Goal: Register for event/course

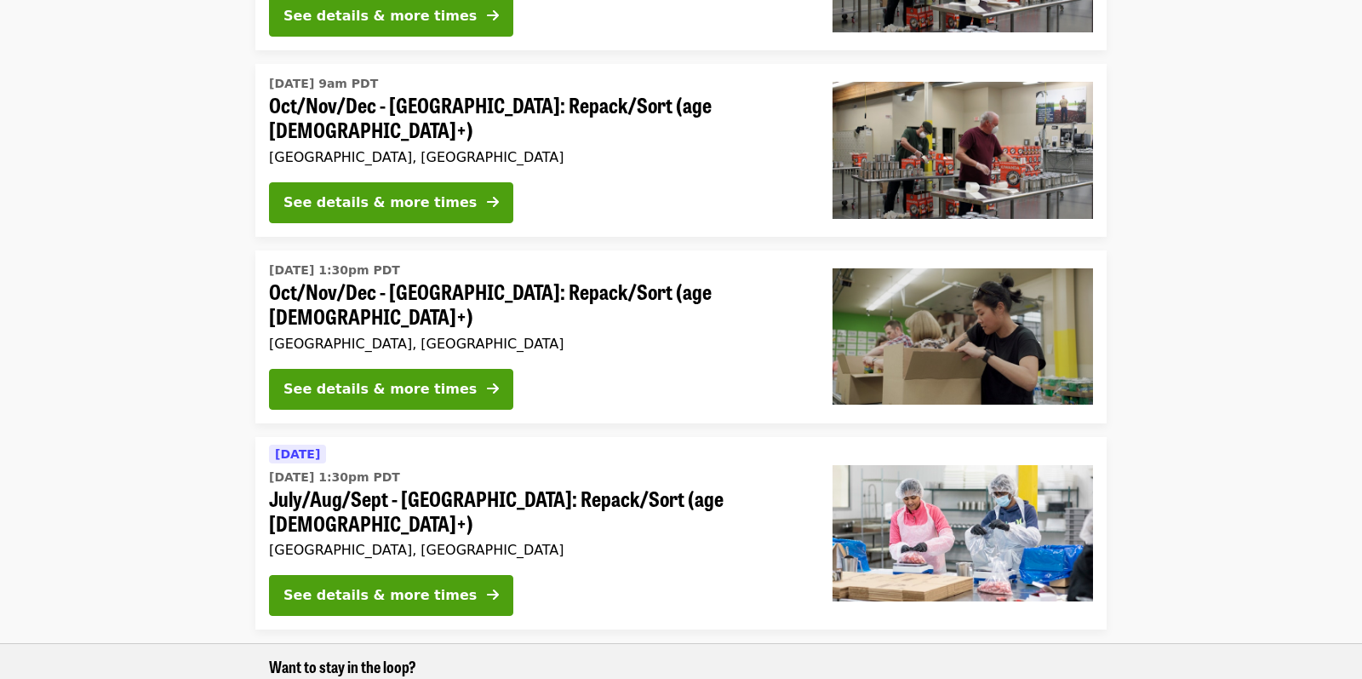
scroll to position [766, 0]
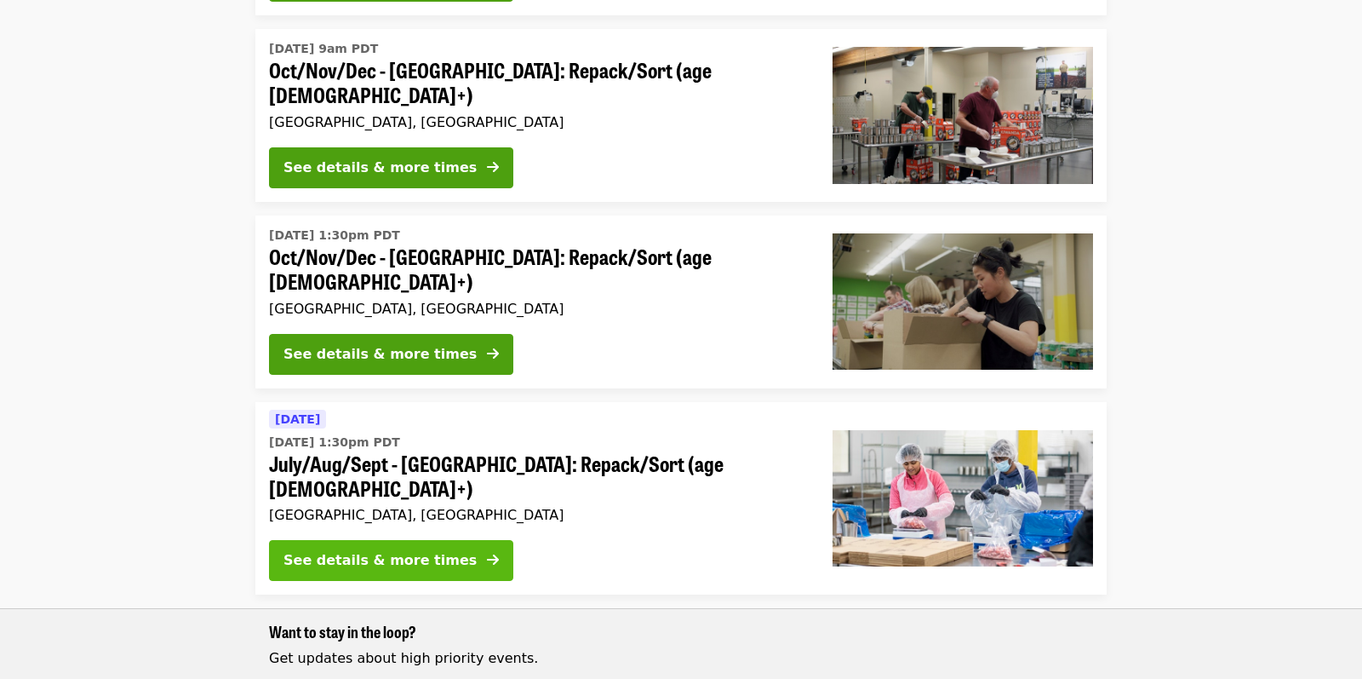
click at [413, 550] on div "See details & more times" at bounding box center [380, 560] width 193 height 20
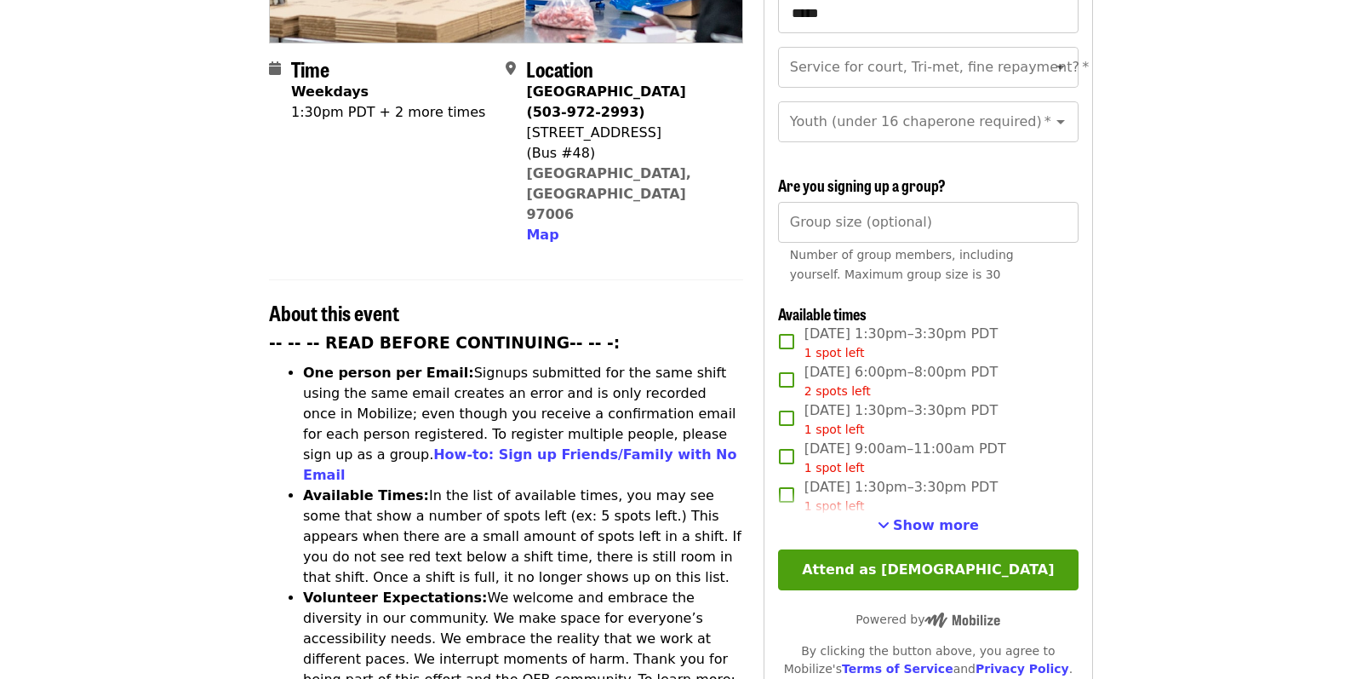
scroll to position [426, 0]
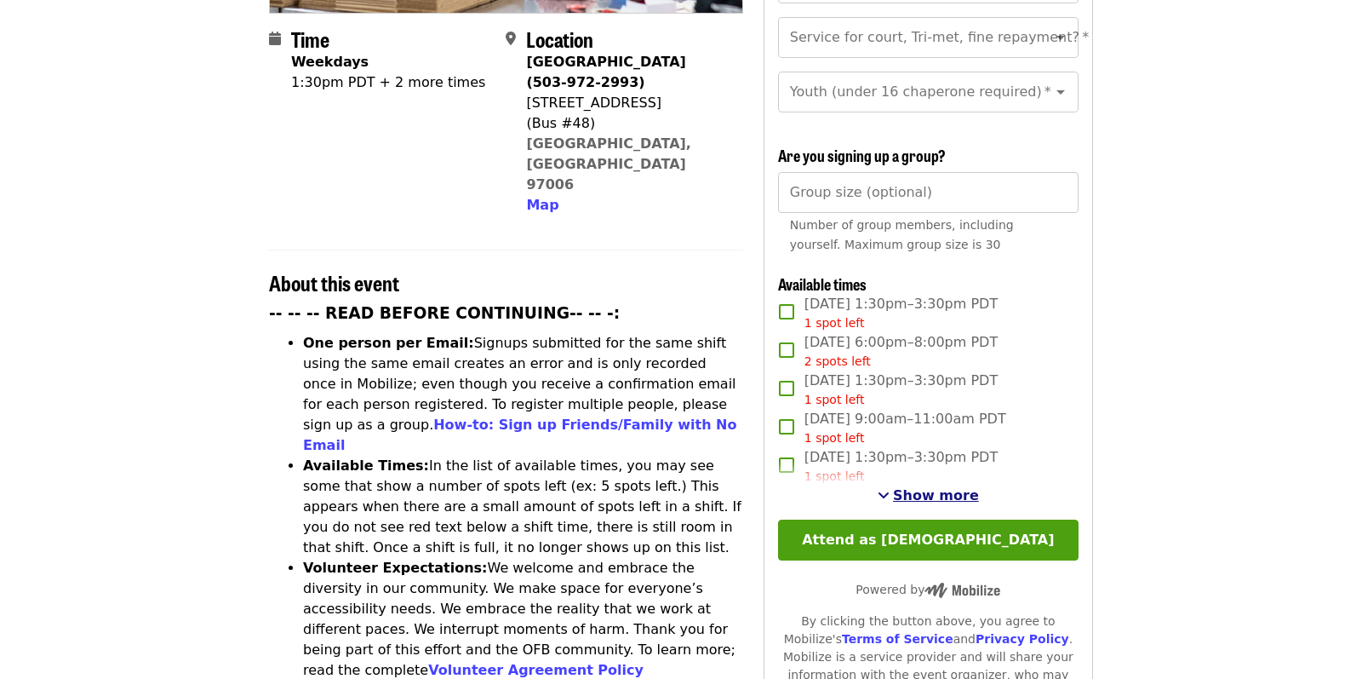
click at [902, 496] on span "Show more" at bounding box center [936, 495] width 86 height 16
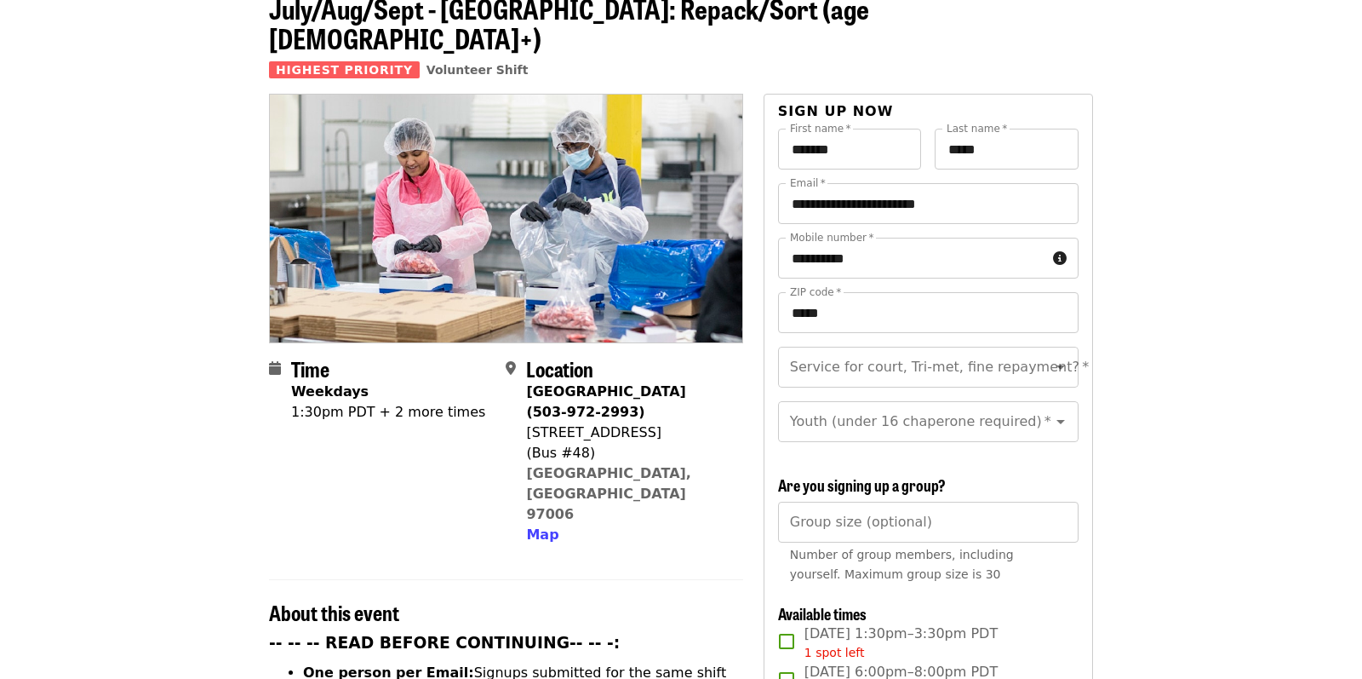
scroll to position [0, 0]
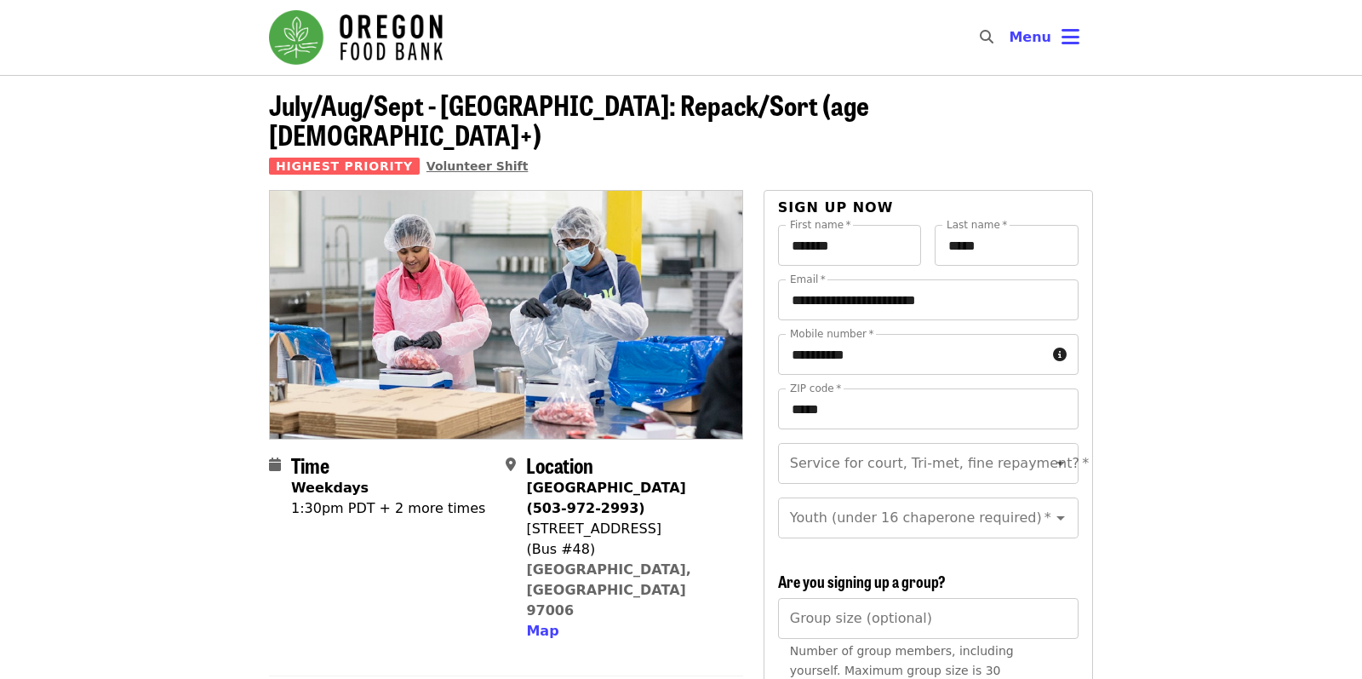
click at [467, 159] on span "Volunteer Shift" at bounding box center [478, 166] width 102 height 14
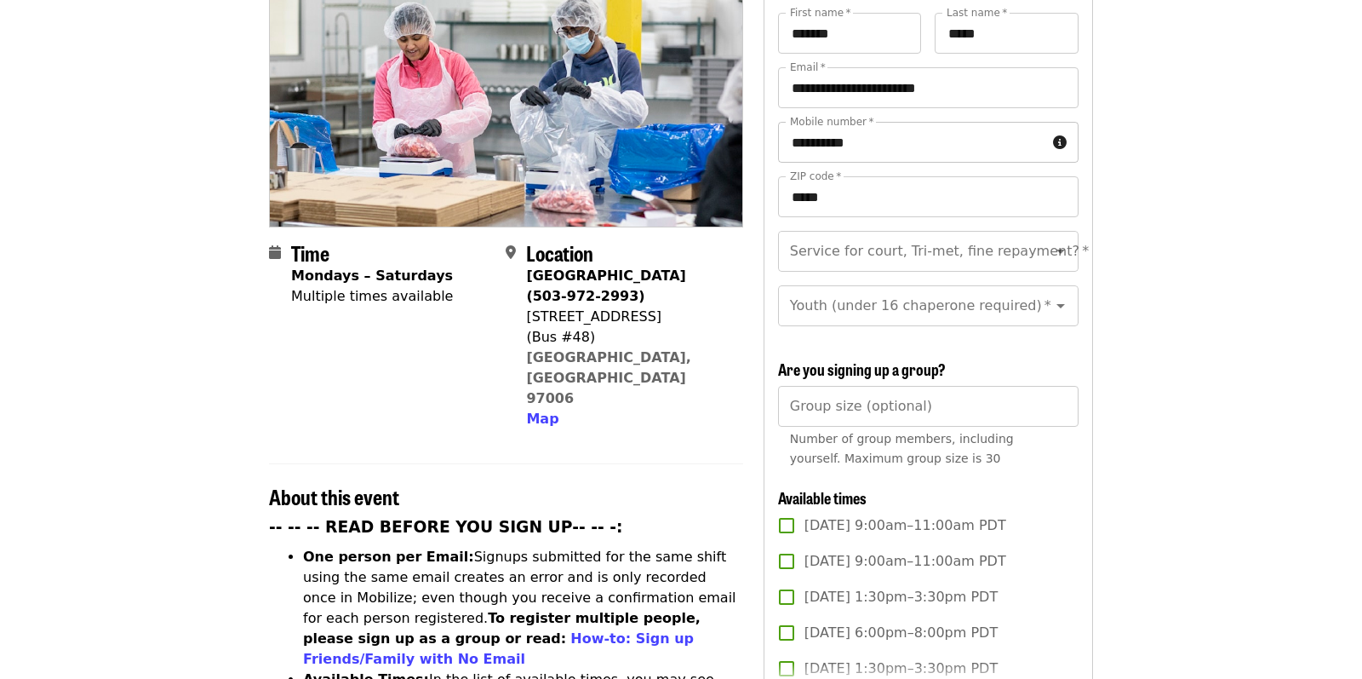
scroll to position [255, 0]
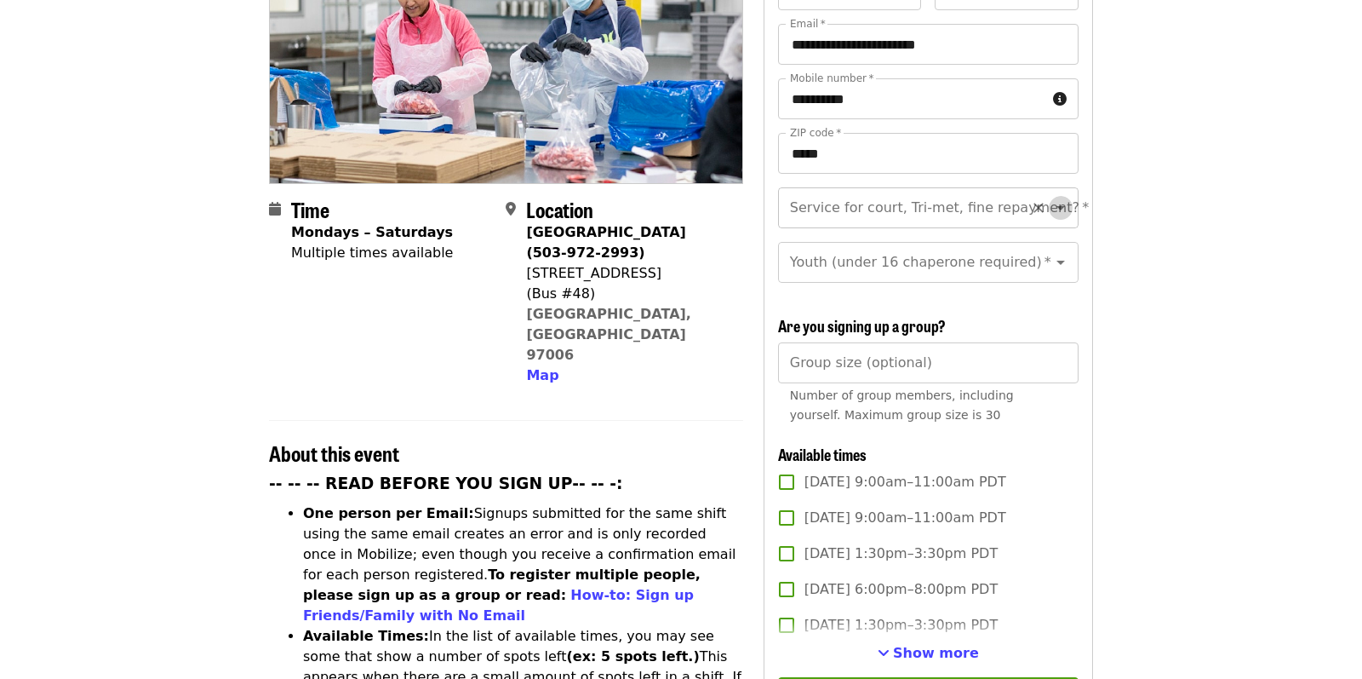
click at [1051, 198] on icon "Open" at bounding box center [1061, 208] width 20 height 20
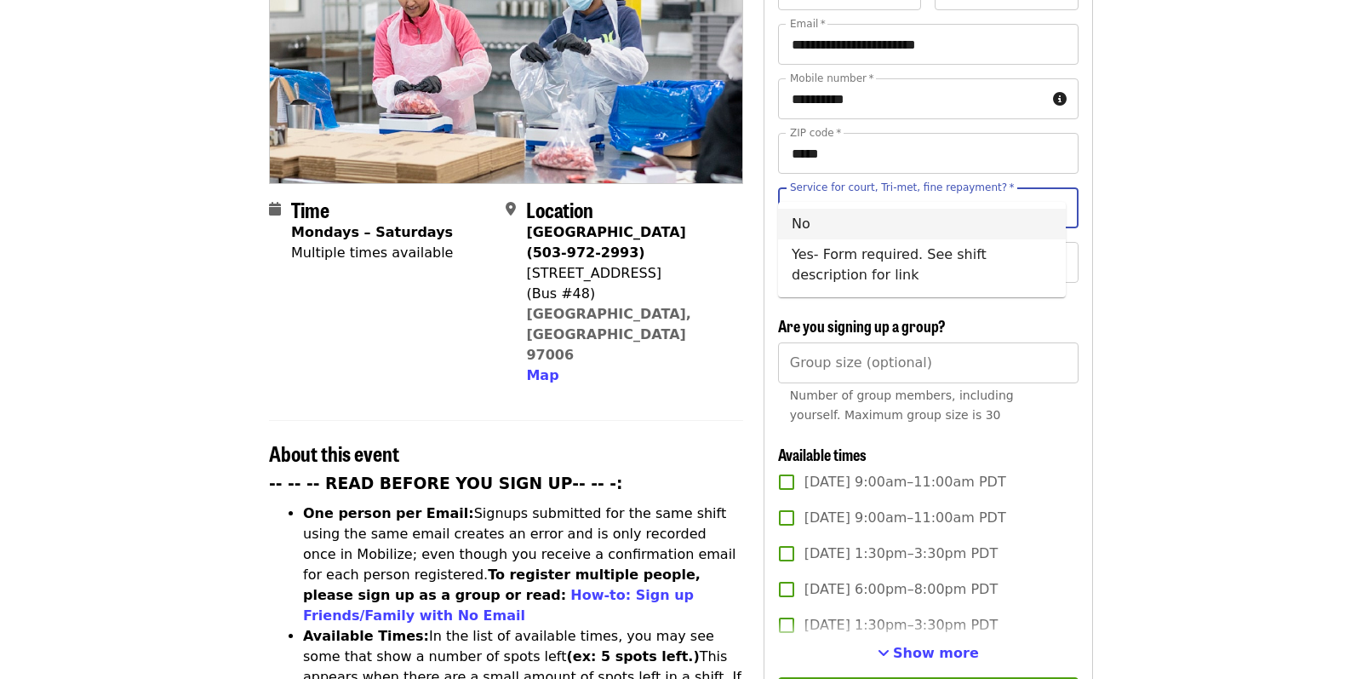
click at [957, 226] on li "No" at bounding box center [922, 224] width 288 height 31
type input "**"
click at [1051, 252] on icon "Open" at bounding box center [1061, 262] width 20 height 20
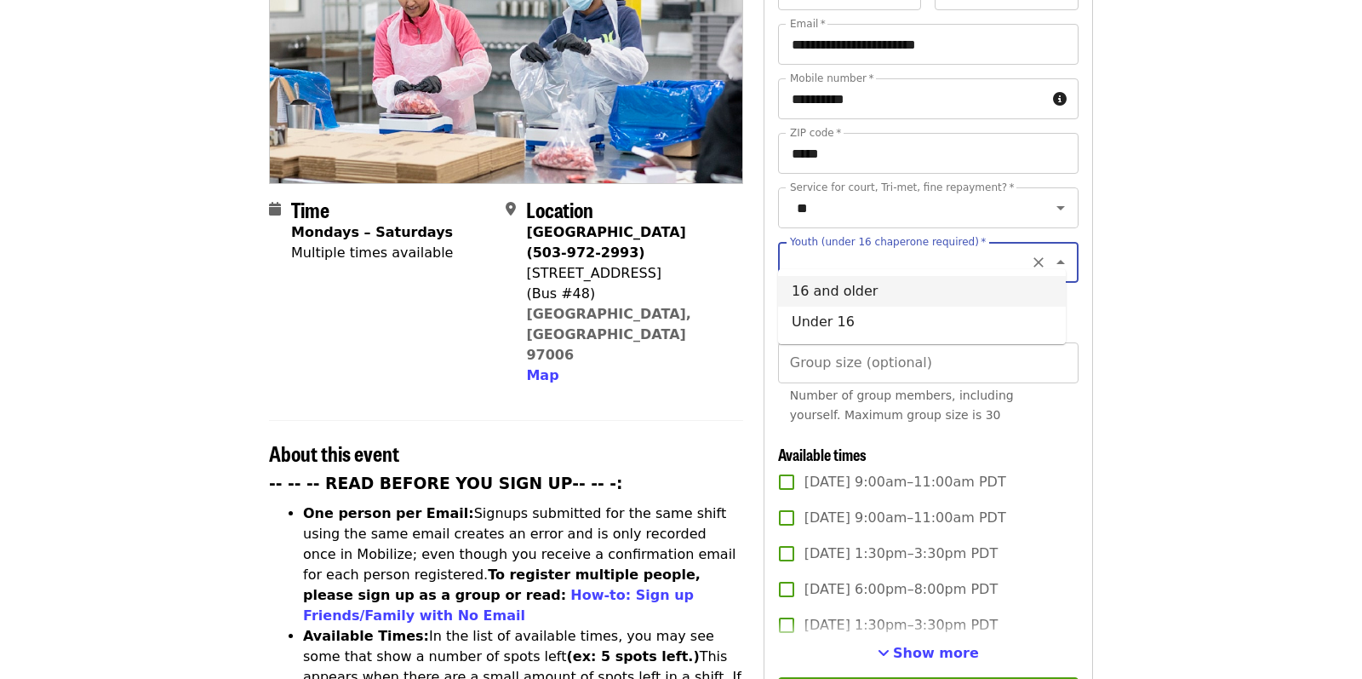
click at [912, 295] on li "16 and older" at bounding box center [922, 291] width 288 height 31
type input "**********"
click at [929, 349] on input "Group size (optional)" at bounding box center [928, 362] width 301 height 41
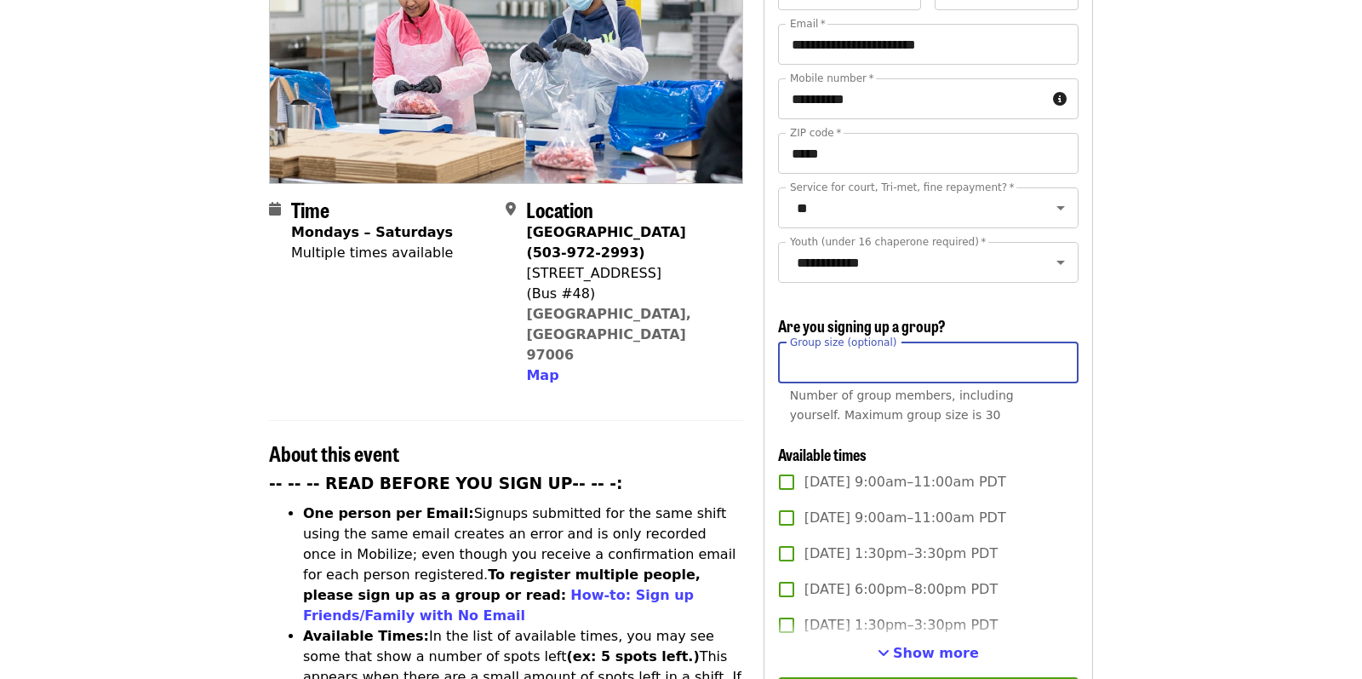
type input "**"
click at [947, 648] on span "Show more" at bounding box center [936, 653] width 86 height 16
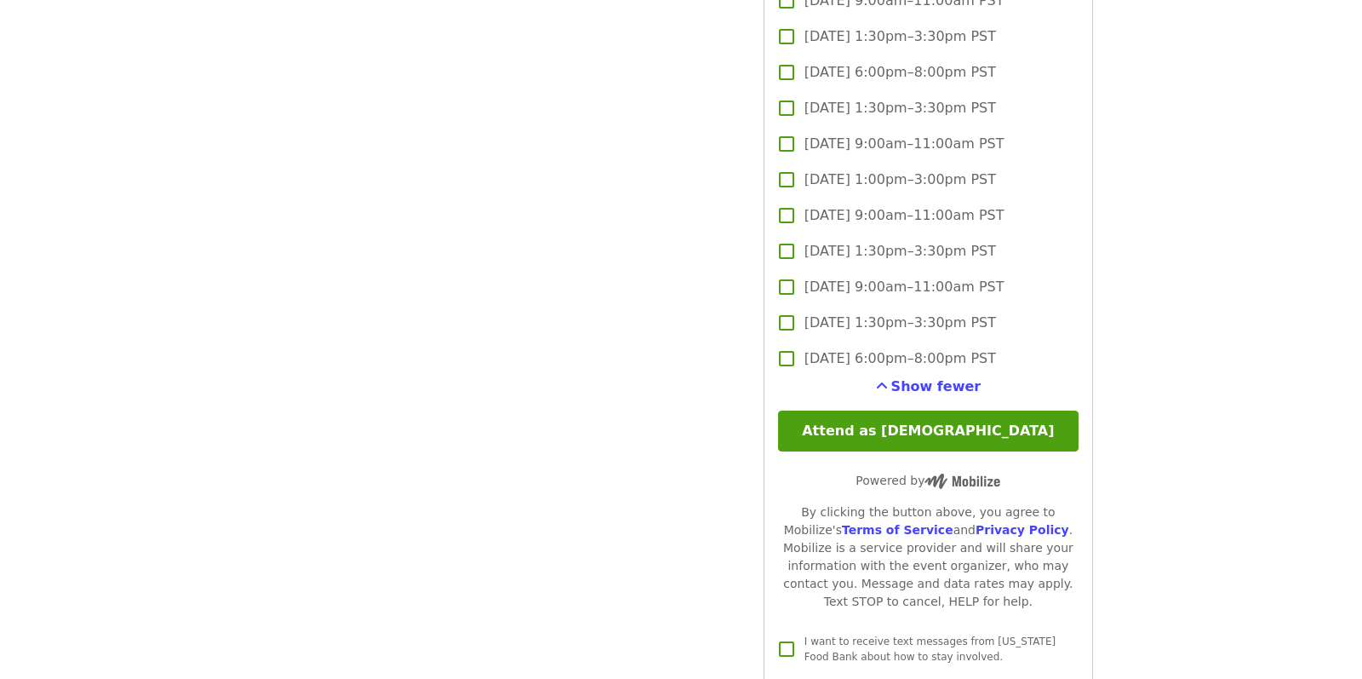
scroll to position [5108, 0]
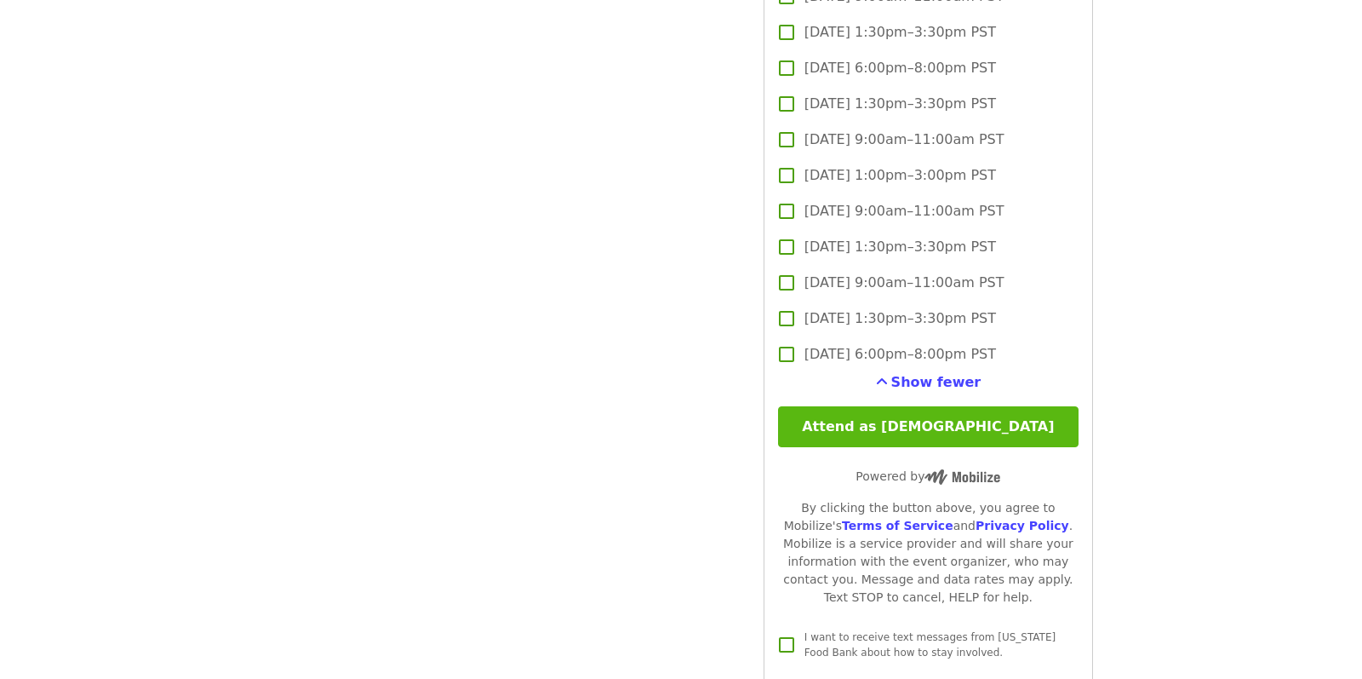
click at [841, 411] on button "Attend as [DEMOGRAPHIC_DATA]" at bounding box center [928, 426] width 301 height 41
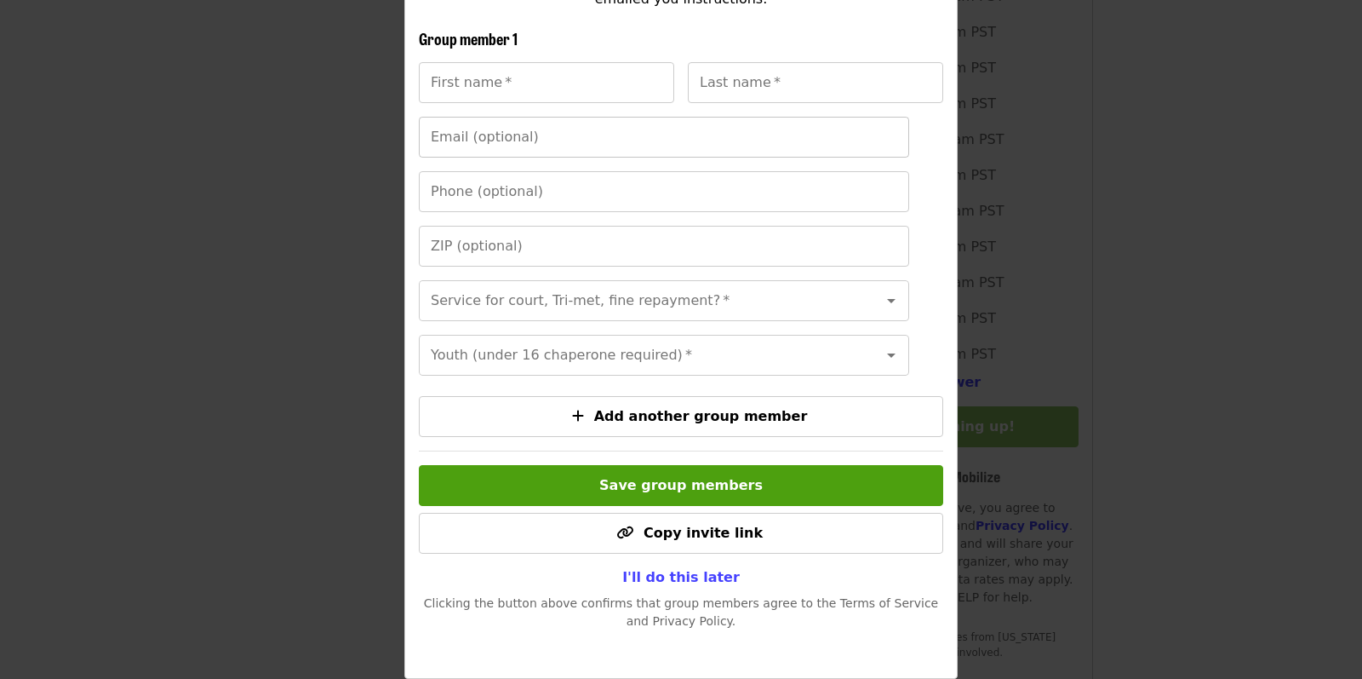
scroll to position [337, 0]
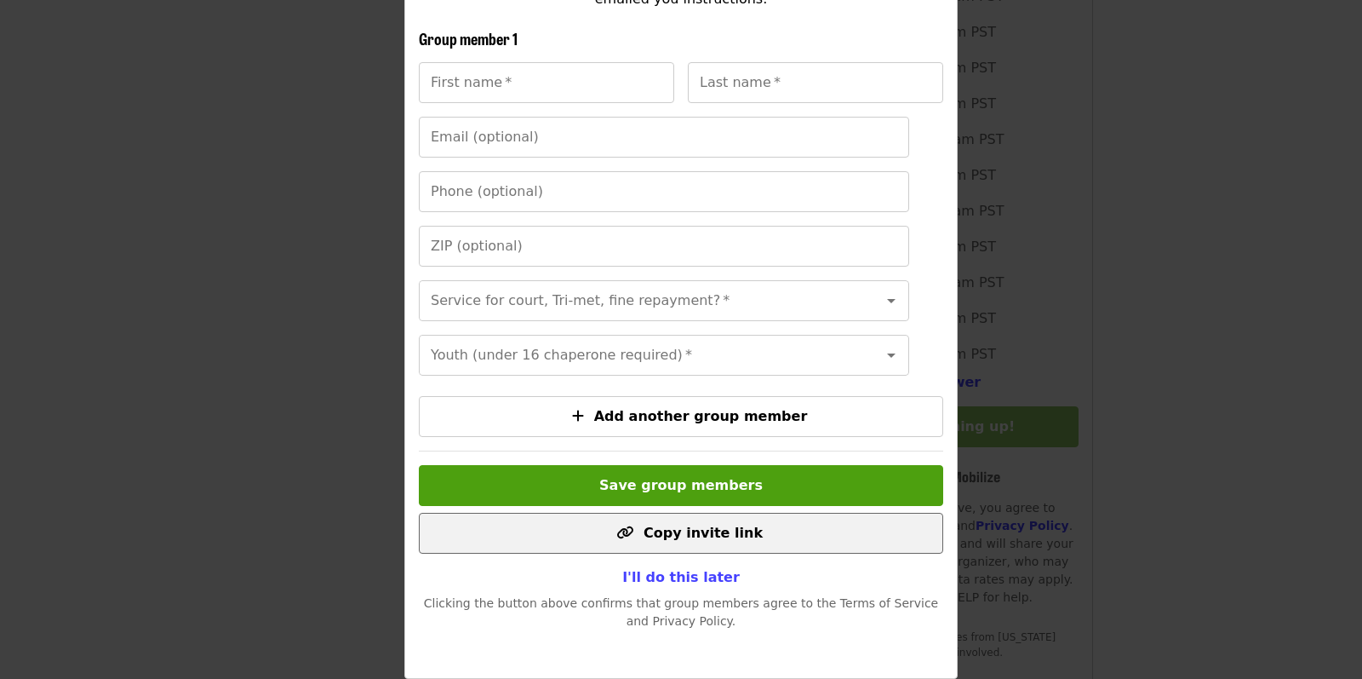
click at [649, 536] on span "Copy invite link" at bounding box center [703, 532] width 119 height 16
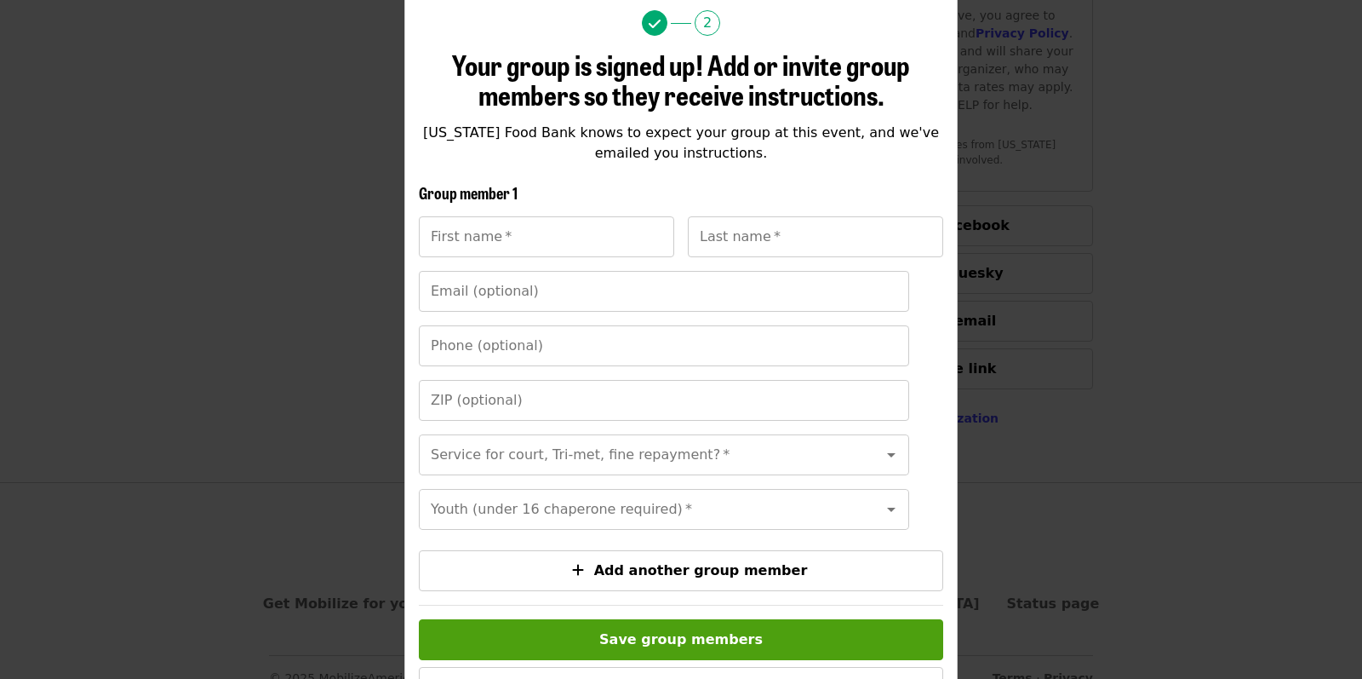
scroll to position [0, 0]
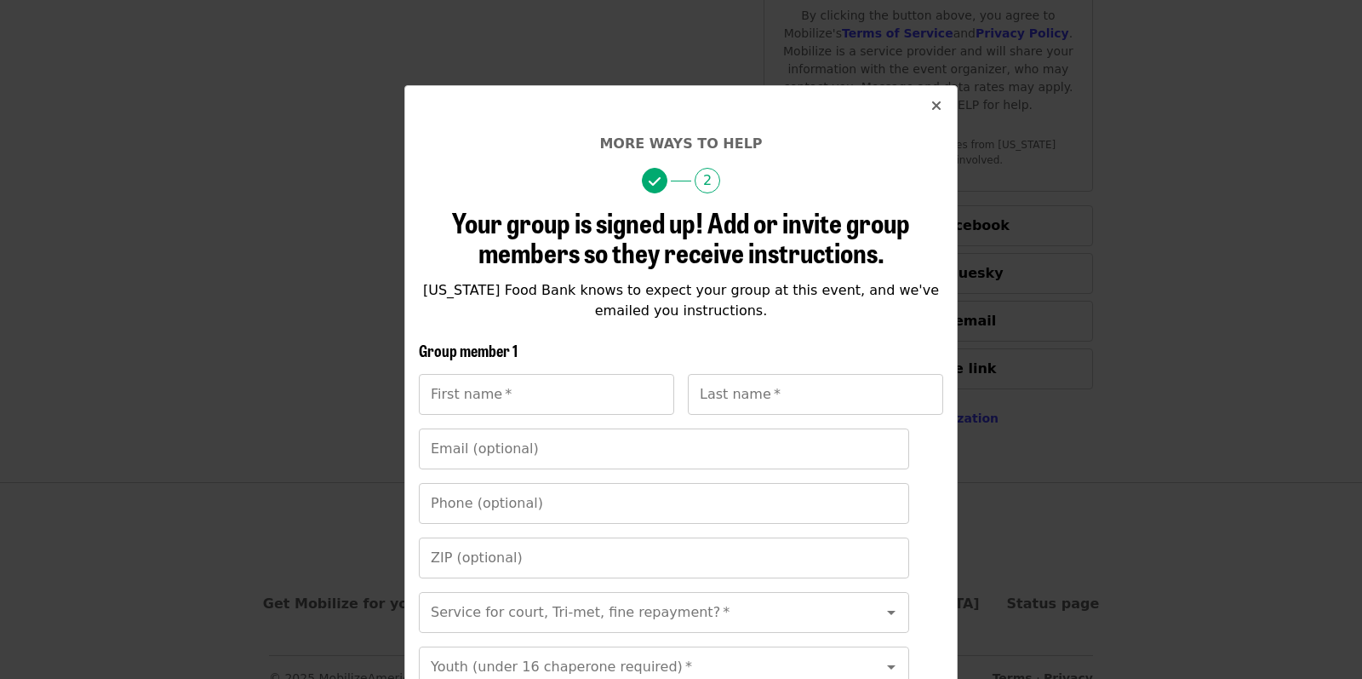
click at [926, 95] on button "Close" at bounding box center [936, 106] width 41 height 41
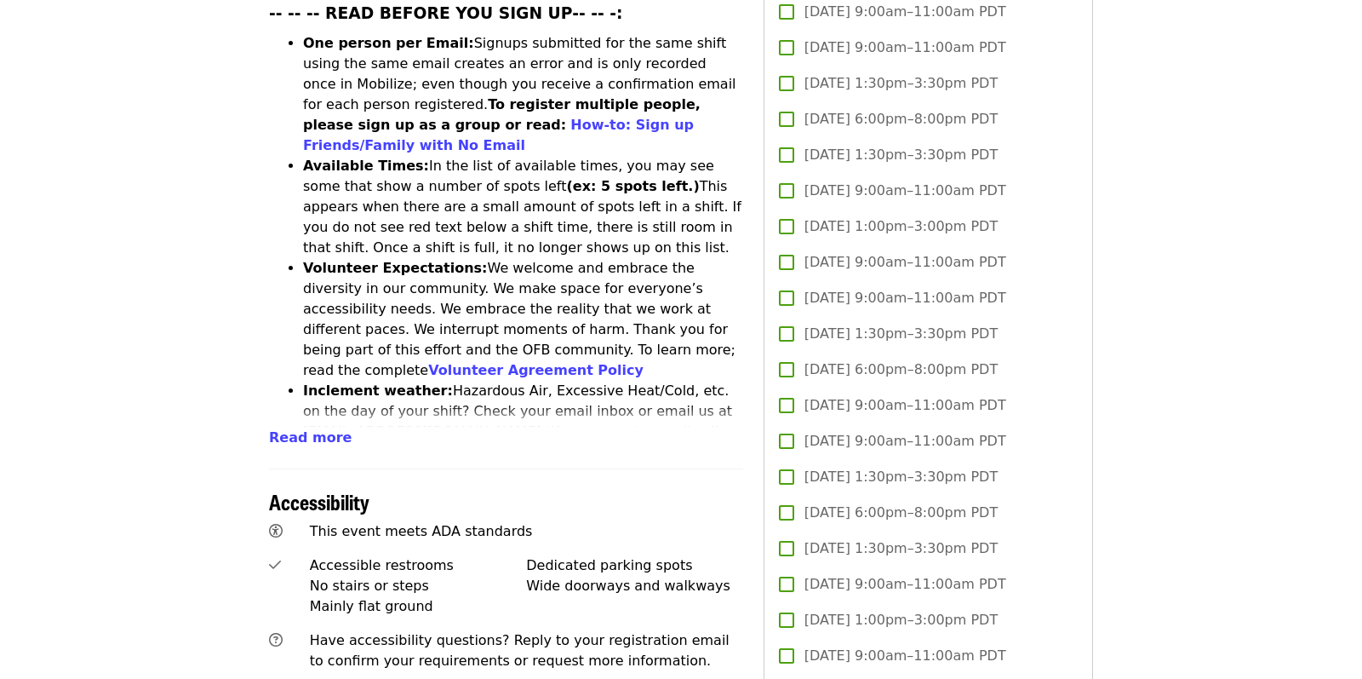
scroll to position [1173, 0]
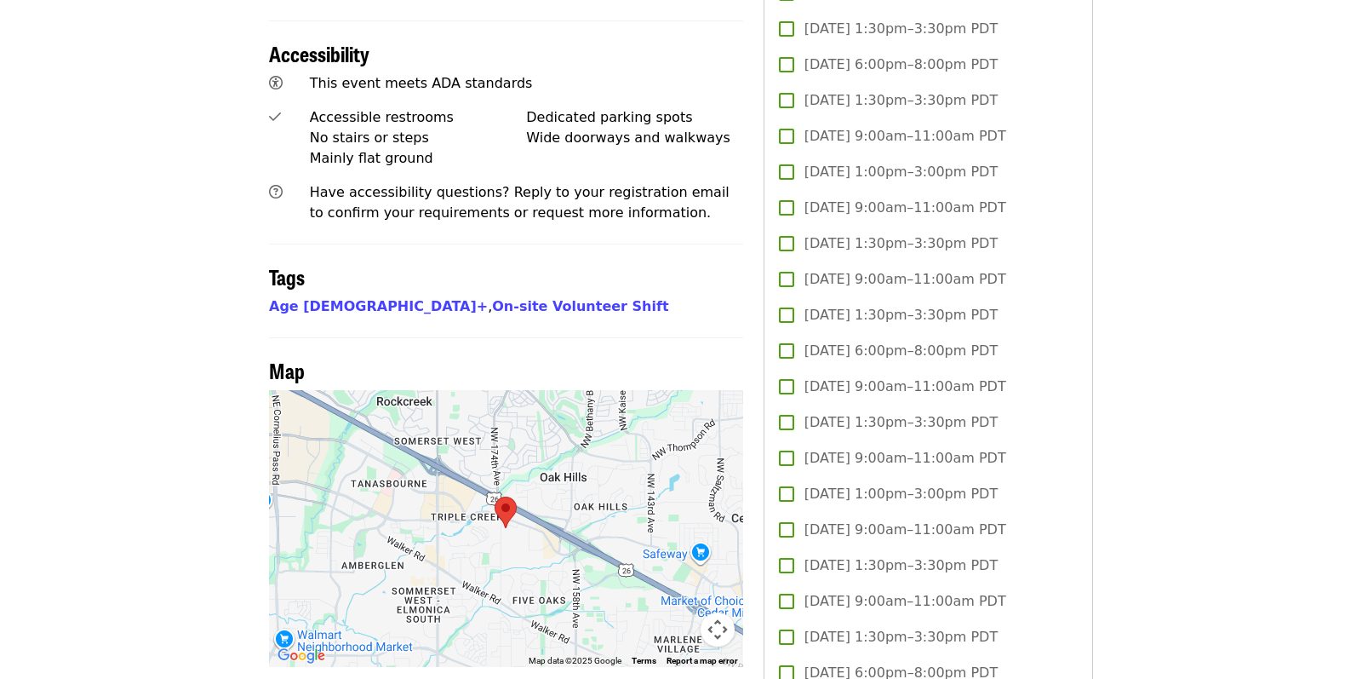
click at [296, 390] on div at bounding box center [506, 528] width 474 height 277
drag, startPoint x: 268, startPoint y: 301, endPoint x: 440, endPoint y: 468, distance: 240.2
drag, startPoint x: 452, startPoint y: 492, endPoint x: 1785, endPoint y: 431, distance: 1334.7
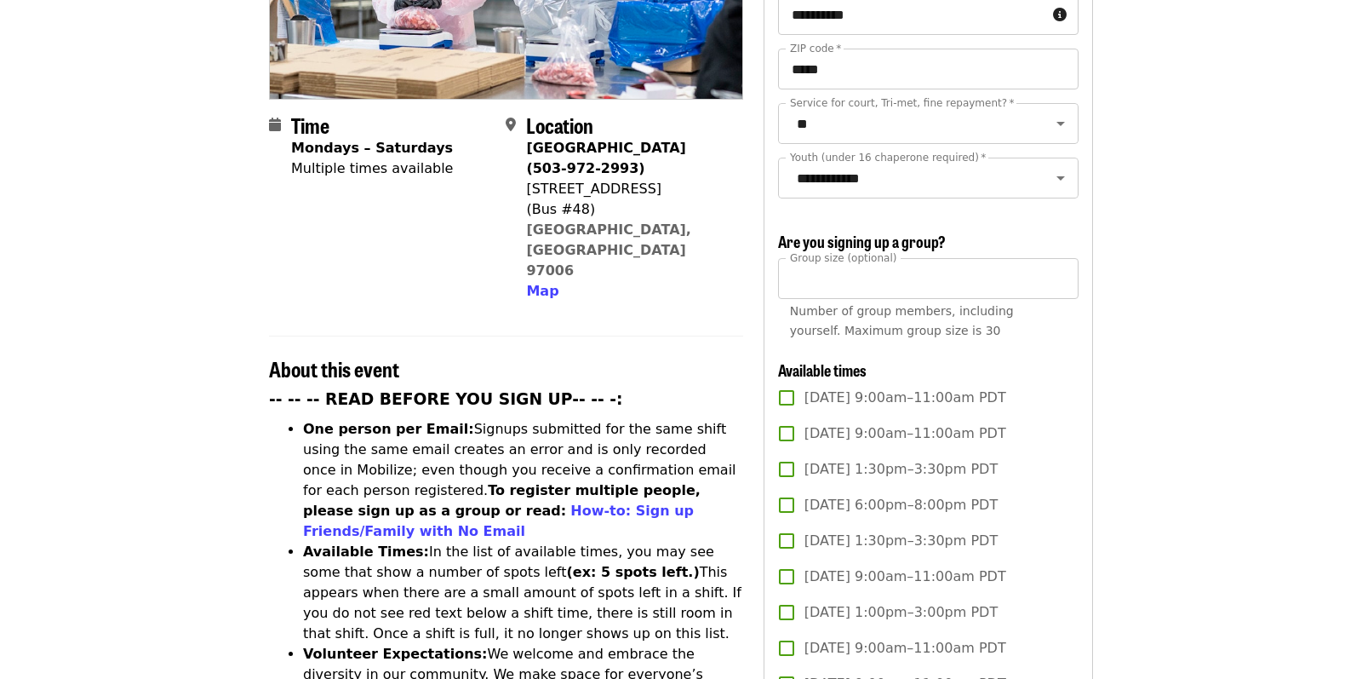
scroll to position [322, 0]
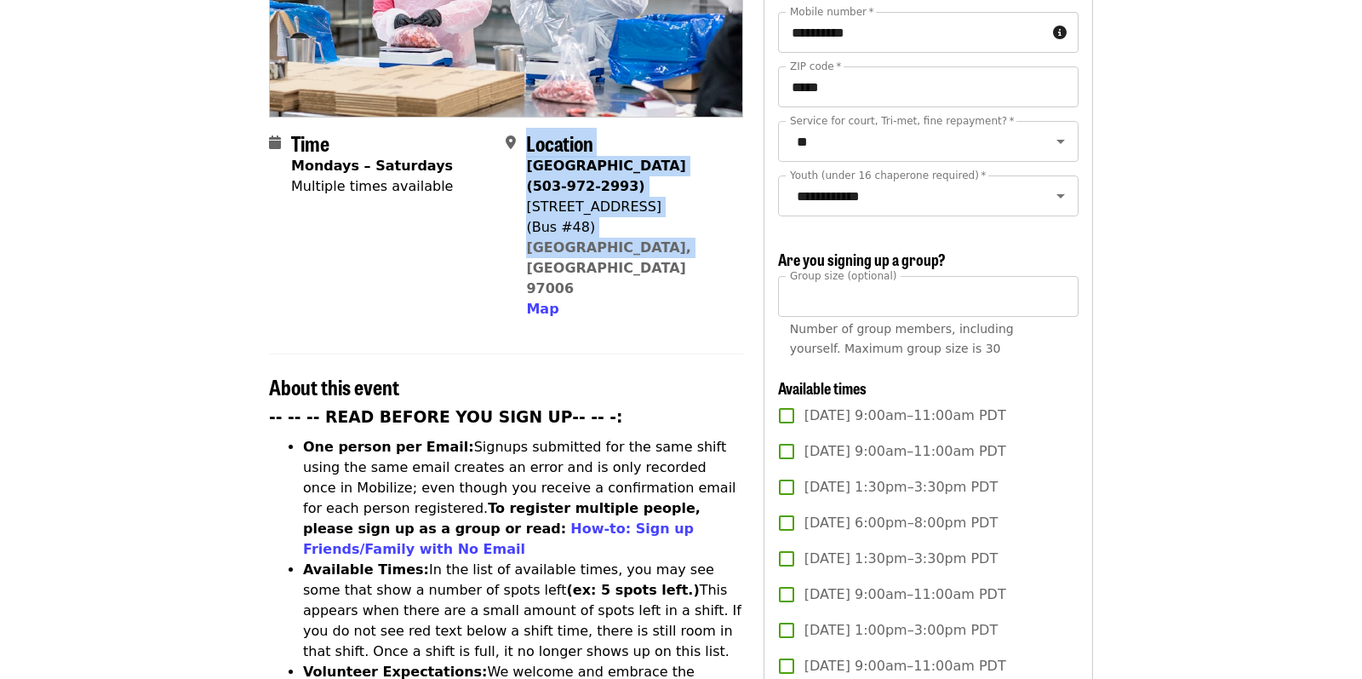
drag, startPoint x: 525, startPoint y: 112, endPoint x: 665, endPoint y: 213, distance: 172.5
click at [665, 213] on div "Location [GEOGRAPHIC_DATA] (503-972-2993) [STREET_ADDRESS] Map" at bounding box center [617, 225] width 223 height 188
copy div "Location [GEOGRAPHIC_DATA] (503-972-2993) [STREET_ADDRESS]"
click at [532, 301] on span "Map" at bounding box center [542, 309] width 32 height 16
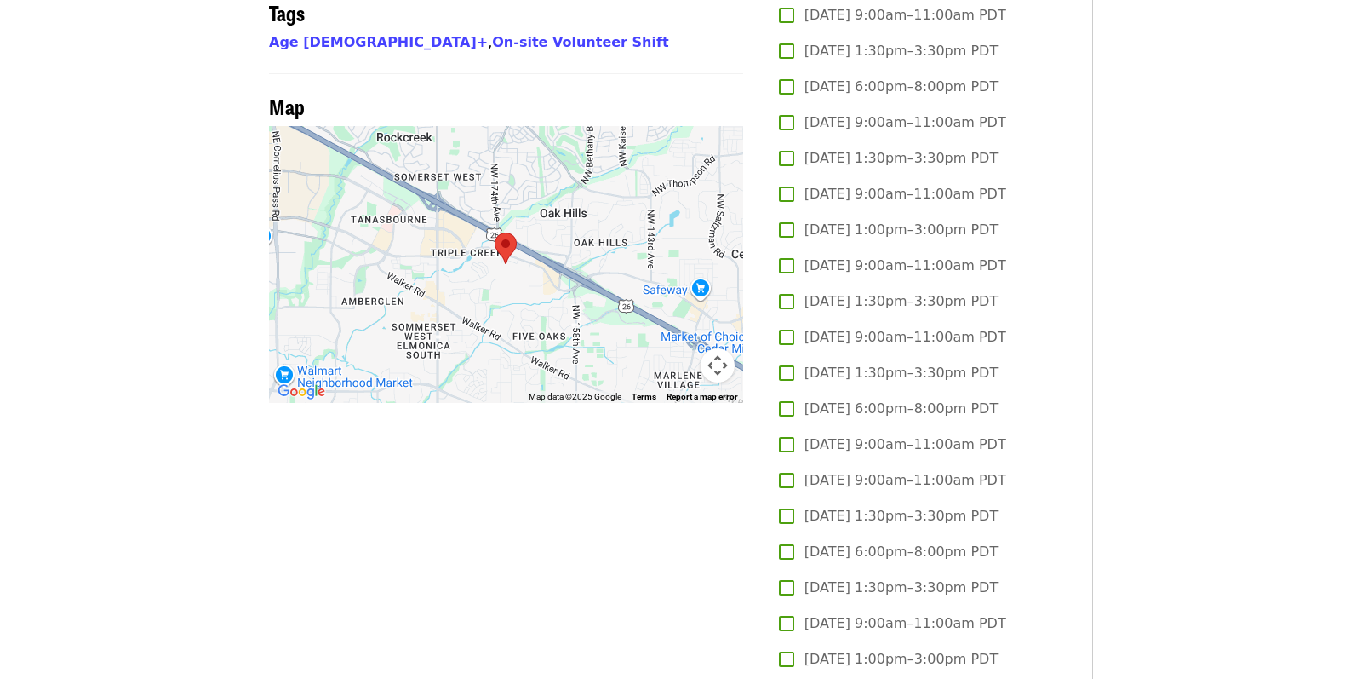
scroll to position [1440, 0]
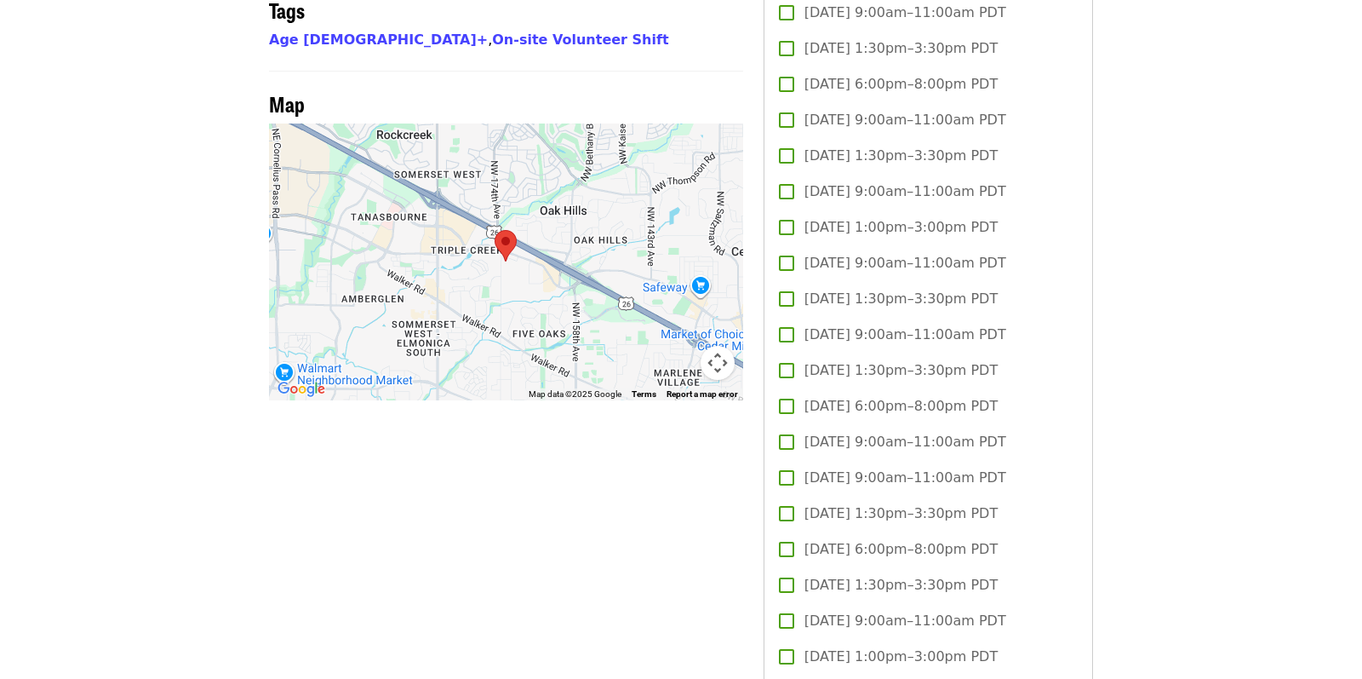
click at [488, 288] on div at bounding box center [506, 261] width 474 height 277
